Goal: Task Accomplishment & Management: Use online tool/utility

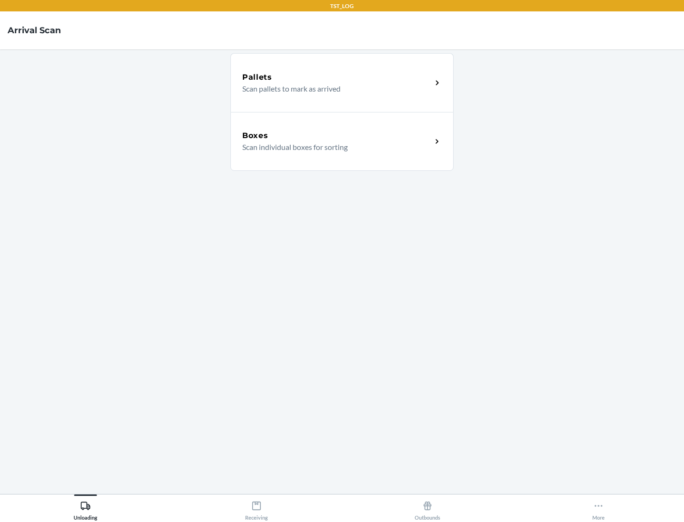
click at [337, 136] on div "Boxes" at bounding box center [336, 135] width 189 height 11
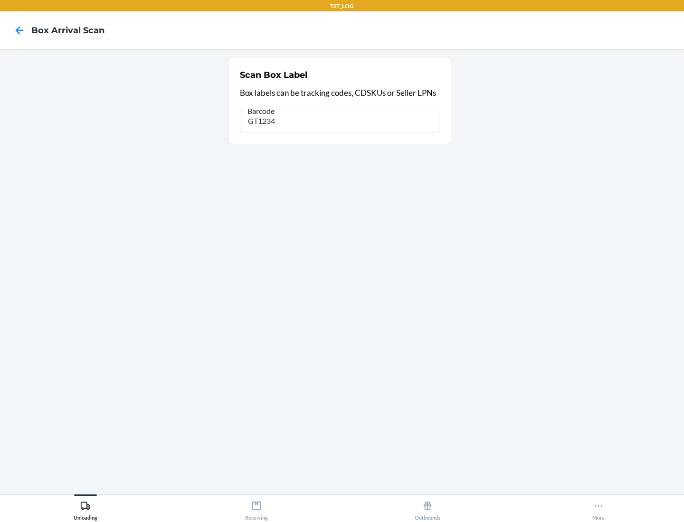
type input "GT1234"
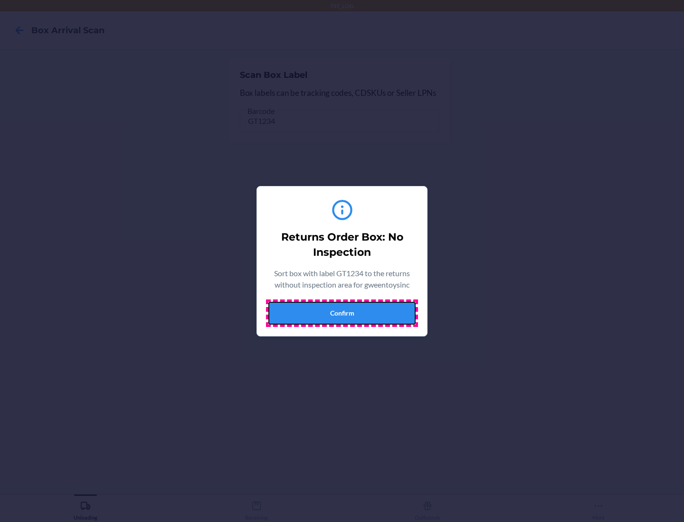
click at [342, 313] on button "Confirm" at bounding box center [341, 313] width 147 height 23
